Goal: Task Accomplishment & Management: Complete application form

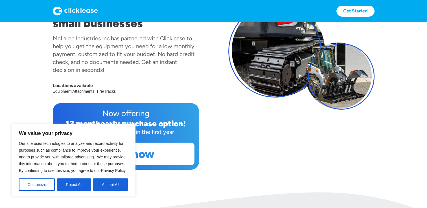
scroll to position [93, 0]
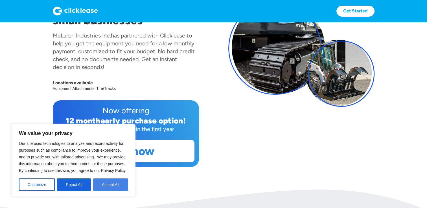
click at [121, 182] on button "Accept All" at bounding box center [110, 185] width 35 height 12
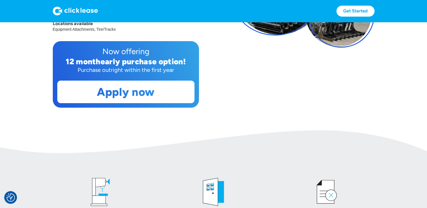
scroll to position [77, 0]
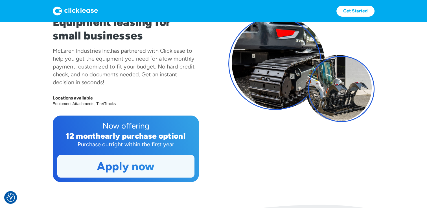
click at [155, 163] on link "Apply now" at bounding box center [126, 167] width 137 height 22
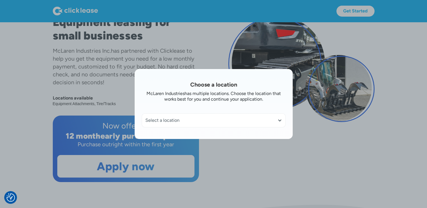
click at [241, 119] on div "Select a location" at bounding box center [213, 121] width 137 height 6
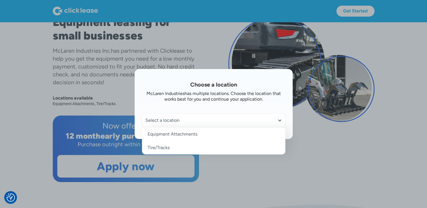
click at [163, 148] on link "Tire/Tracks" at bounding box center [213, 148] width 143 height 14
